Goal: Transaction & Acquisition: Purchase product/service

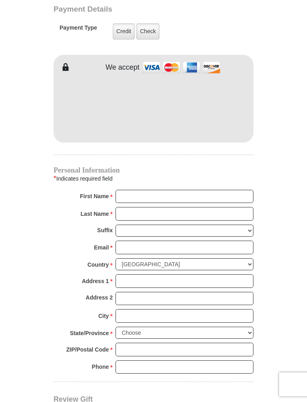
scroll to position [663, 0]
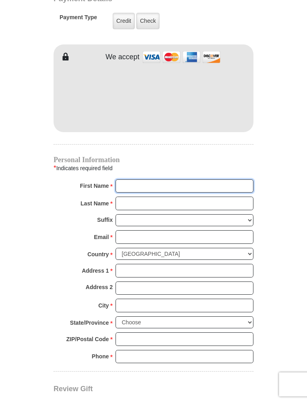
click at [133, 179] on input "First Name *" at bounding box center [185, 186] width 138 height 14
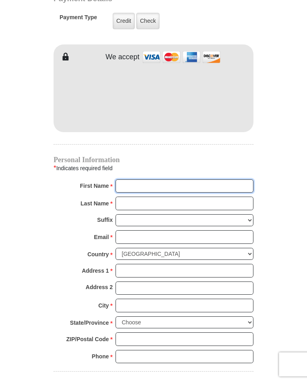
type input "William R. and Mary Sue"
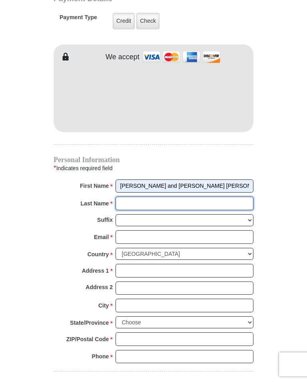
type input "Evans"
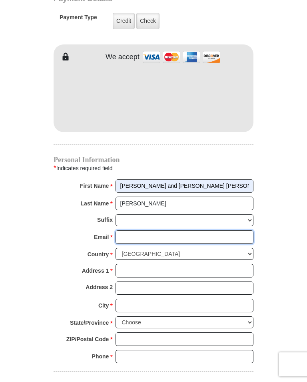
type input "marysueevans56@yahoo.com"
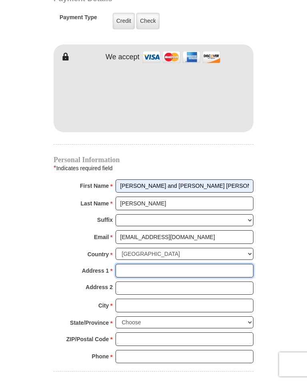
type input "1288 Johnson Run Rd"
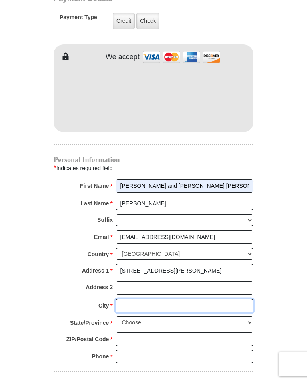
type input "Stout"
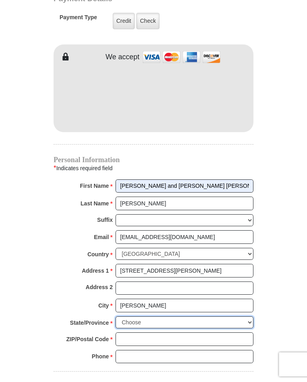
select select "OH"
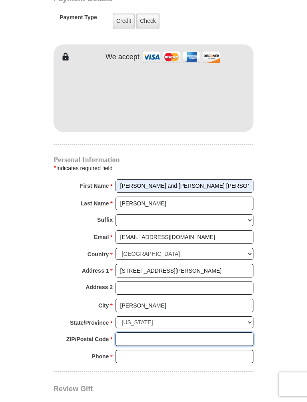
type input "45684"
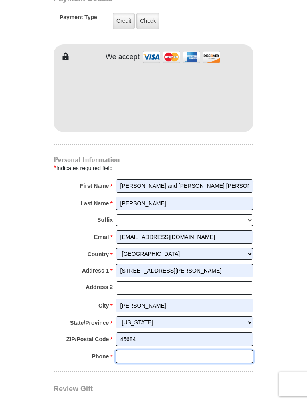
type input "9375448115"
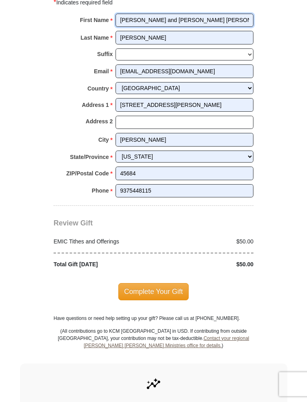
scroll to position [829, 0]
click at [160, 283] on span "Complete Your Gift" at bounding box center [153, 291] width 71 height 17
